Goal: Information Seeking & Learning: Learn about a topic

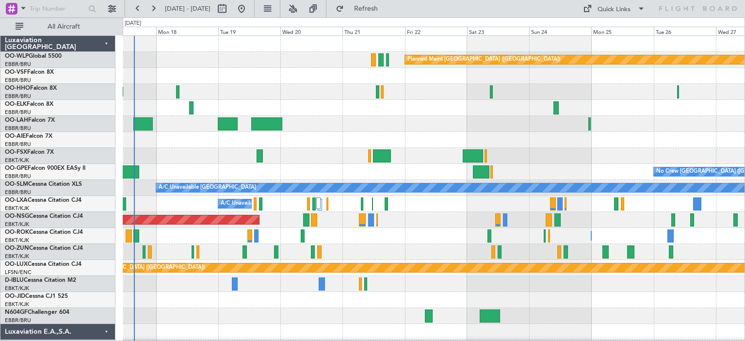
click at [178, 175] on div "Planned Maint [GEOGRAPHIC_DATA] ([GEOGRAPHIC_DATA]) AOG Maint Geneva ([GEOGRAPH…" at bounding box center [433, 324] width 621 height 576
click at [301, 5] on button at bounding box center [293, 9] width 16 height 16
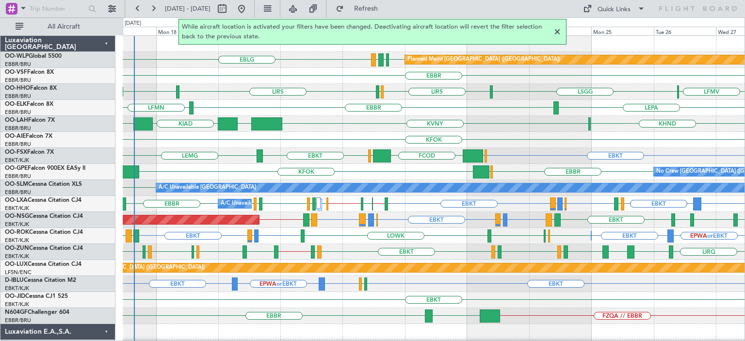
click at [556, 31] on div at bounding box center [557, 32] width 12 height 12
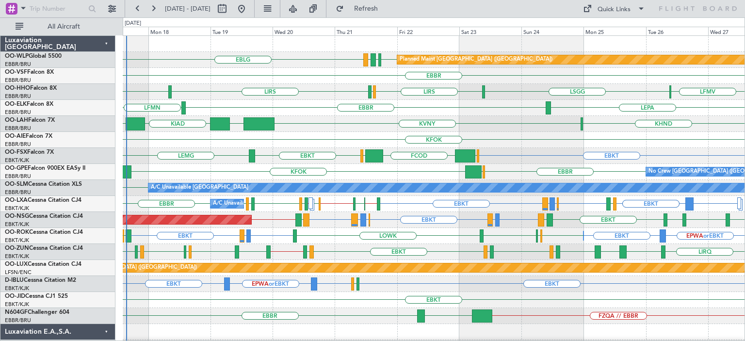
click at [308, 104] on div "LEPA [GEOGRAPHIC_DATA] LFMN" at bounding box center [433, 108] width 621 height 16
click at [339, 111] on div "LEPA [GEOGRAPHIC_DATA] LFMN" at bounding box center [433, 108] width 621 height 16
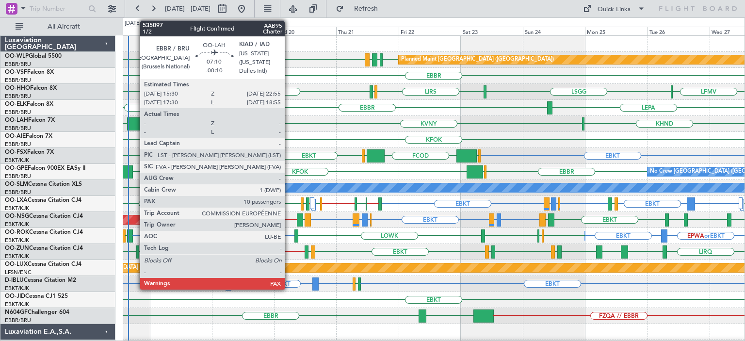
click at [135, 121] on div at bounding box center [136, 123] width 19 height 13
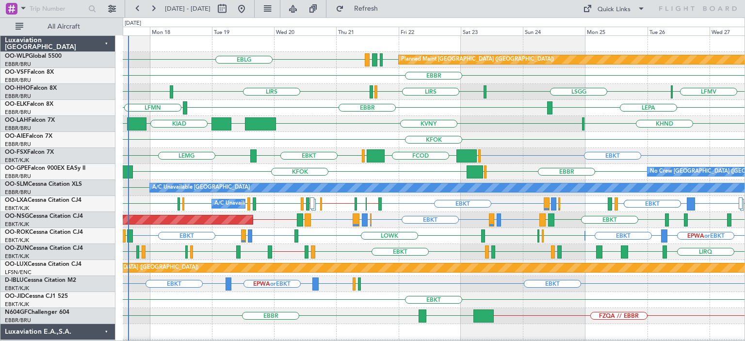
click at [322, 146] on div "KFOK" at bounding box center [433, 140] width 621 height 16
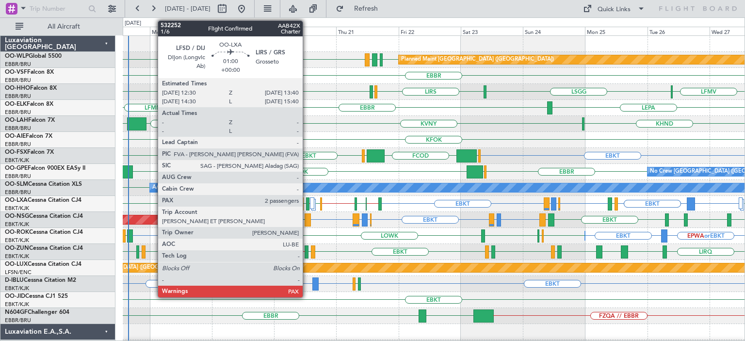
click at [307, 200] on div at bounding box center [307, 203] width 3 height 13
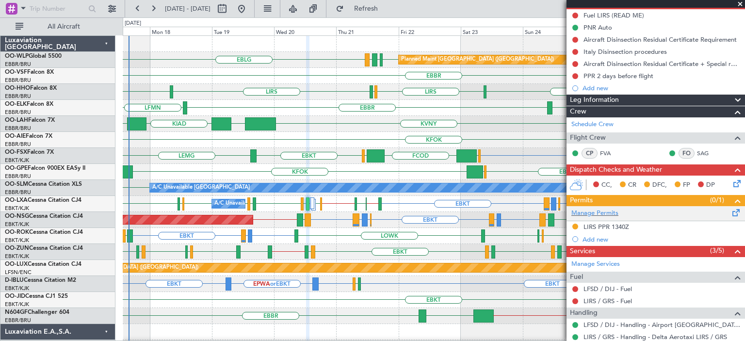
scroll to position [194, 0]
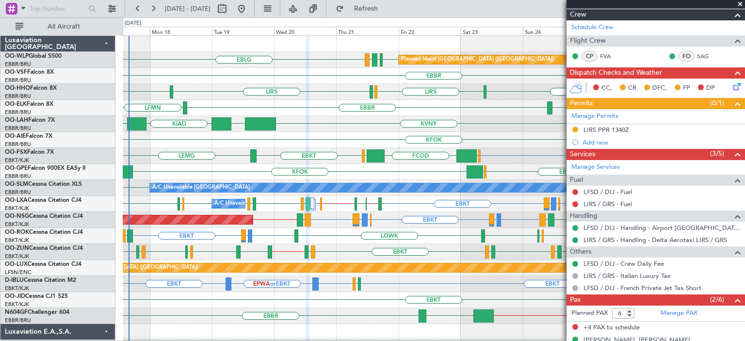
drag, startPoint x: 740, startPoint y: 3, endPoint x: 705, endPoint y: 19, distance: 38.4
click at [740, 3] on span at bounding box center [740, 4] width 10 height 9
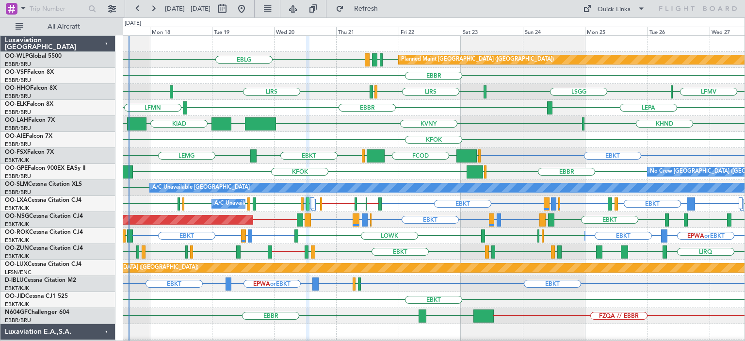
type input "0"
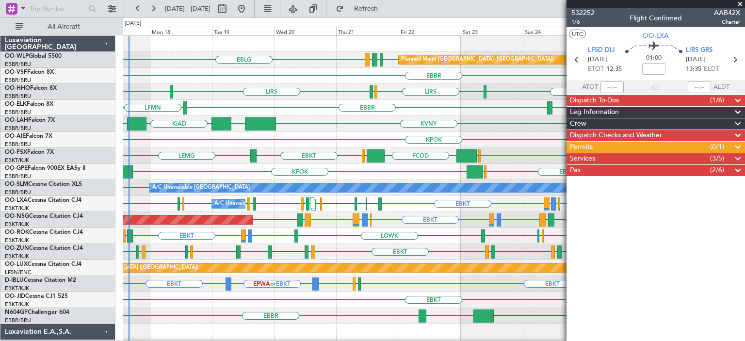
scroll to position [0, 0]
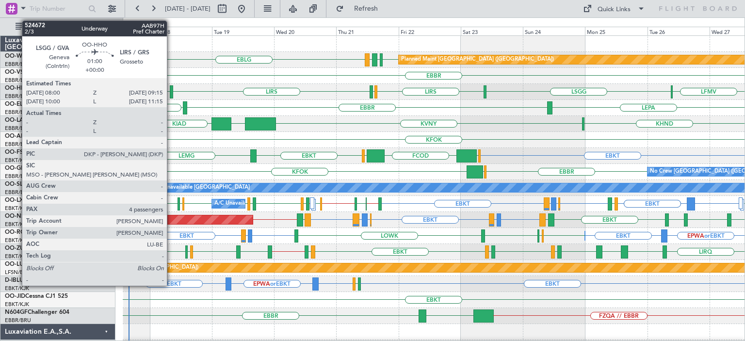
click at [171, 88] on div at bounding box center [171, 91] width 3 height 13
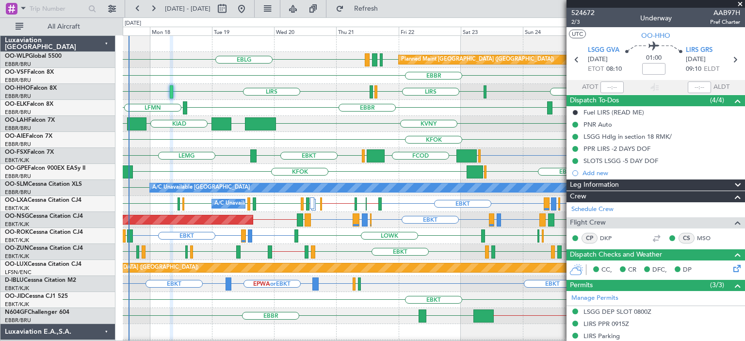
click at [739, 1] on span at bounding box center [740, 4] width 10 height 9
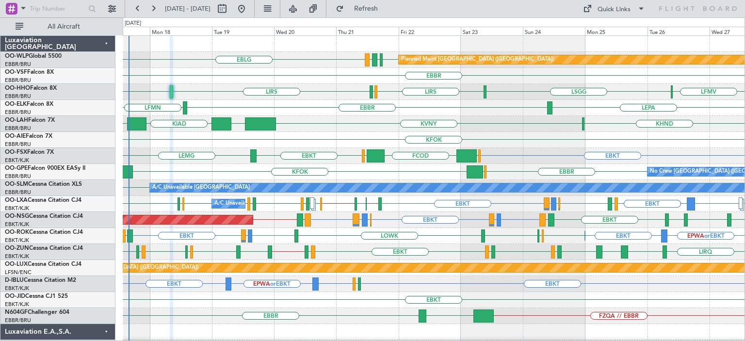
type input "0"
click at [192, 88] on div "LFMV [GEOGRAPHIC_DATA] LIRS [GEOGRAPHIC_DATA] LIRS [GEOGRAPHIC_DATA] AOG Maint …" at bounding box center [433, 92] width 621 height 16
click at [328, 122] on div "KHND KVNY [GEOGRAPHIC_DATA] [GEOGRAPHIC_DATA] KIAD" at bounding box center [433, 124] width 621 height 16
click at [330, 122] on div "KHND KVNY [GEOGRAPHIC_DATA] [GEOGRAPHIC_DATA] KIAD" at bounding box center [433, 124] width 621 height 16
click at [301, 73] on div "EBBR" at bounding box center [433, 76] width 621 height 16
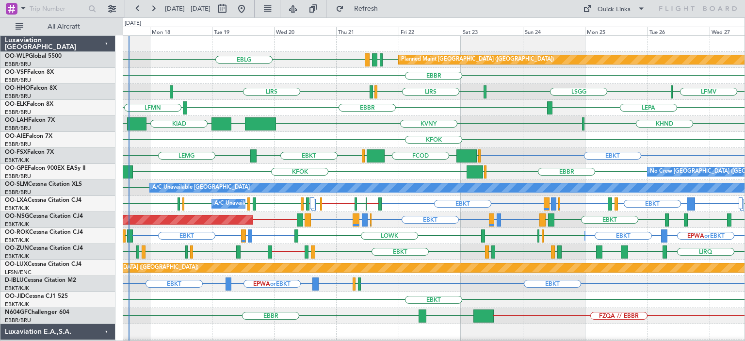
click at [301, 73] on div "EBBR" at bounding box center [433, 76] width 621 height 16
click at [310, 57] on div "Planned Maint [GEOGRAPHIC_DATA] ([GEOGRAPHIC_DATA]) EDDB EBLG LDDU EBLG" at bounding box center [433, 60] width 621 height 16
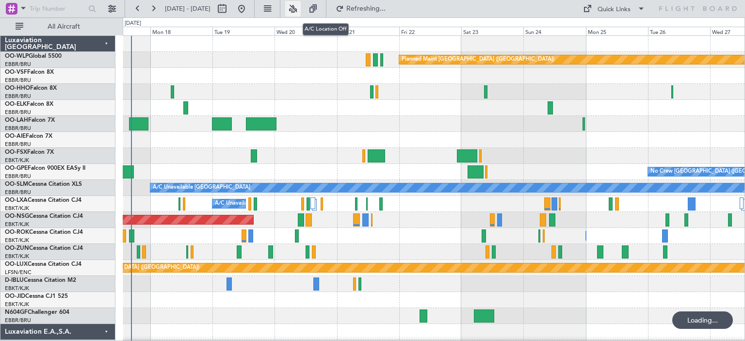
click at [301, 7] on button at bounding box center [293, 9] width 16 height 16
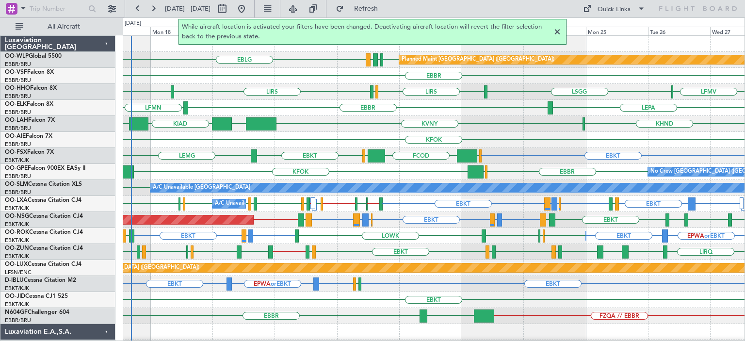
click at [557, 31] on div at bounding box center [557, 32] width 12 height 12
